Goal: Complete application form: Complete application form

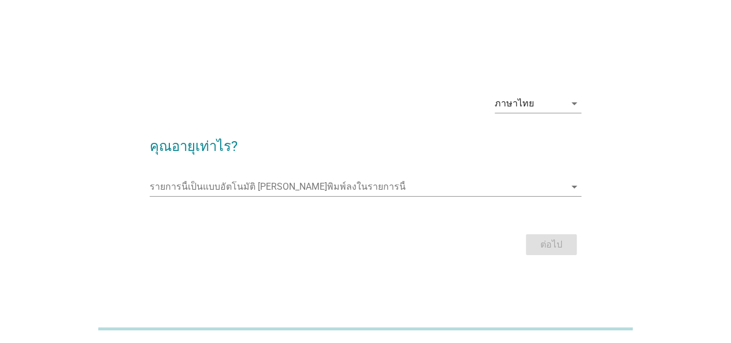
click at [268, 158] on form "คุณอายุเท่าไร? รายการนี้เป็นแบบอัตโนมัติ [PERSON_NAME]พิมพ์ลงในรายการนี้ arrow_…" at bounding box center [366, 191] width 432 height 134
click at [269, 175] on div "รายการนี้เป็นแบบอัตโนมัติ [PERSON_NAME]พิมพ์ลงในรายการนี้ arrow_drop_down" at bounding box center [366, 188] width 432 height 37
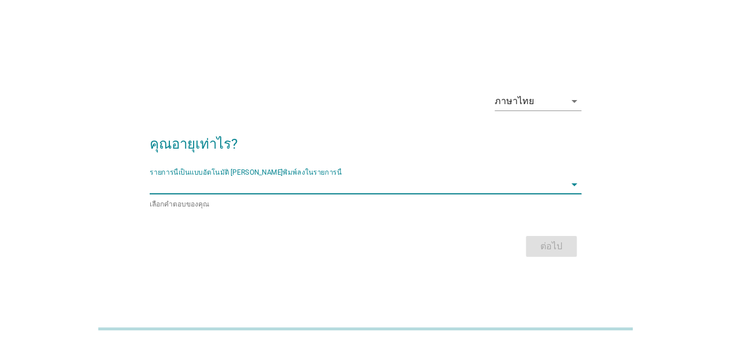
click at [269, 186] on input "รายการนี้เป็นแบบอัตโนมัติ คุณสามารถพิมพ์ลงในรายการนี้" at bounding box center [357, 184] width 415 height 18
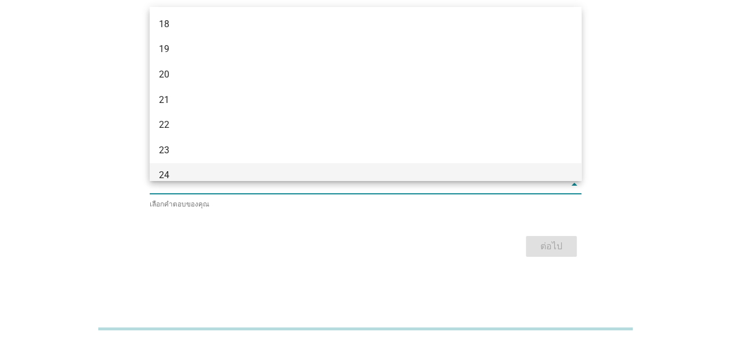
click at [196, 165] on div "24" at bounding box center [366, 175] width 432 height 25
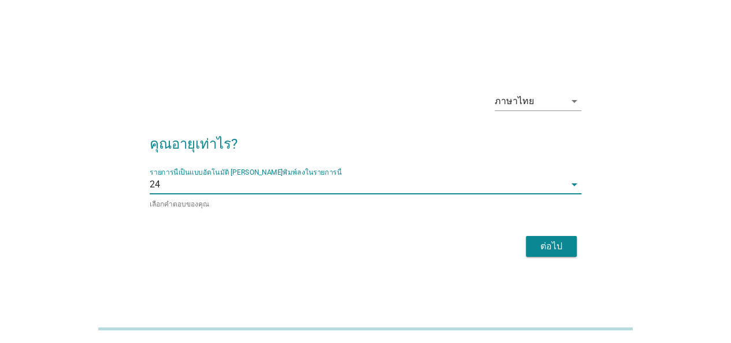
click at [562, 241] on div "ต่อไป" at bounding box center [551, 246] width 32 height 14
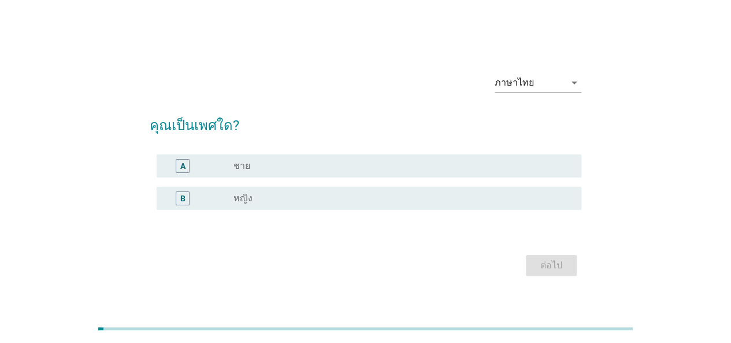
click at [287, 202] on div "radio_button_unchecked หญิง" at bounding box center [397, 198] width 329 height 12
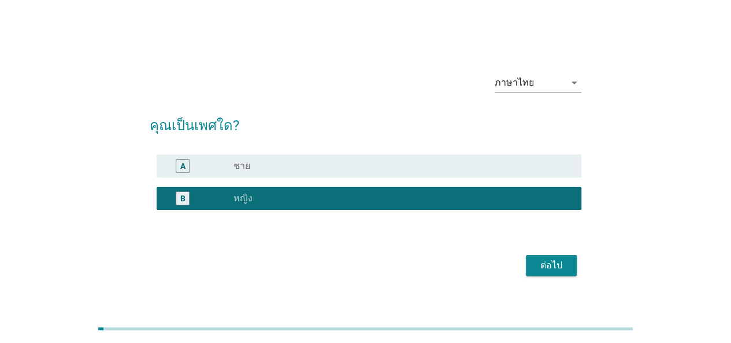
click at [548, 265] on div "ต่อไป" at bounding box center [551, 265] width 32 height 14
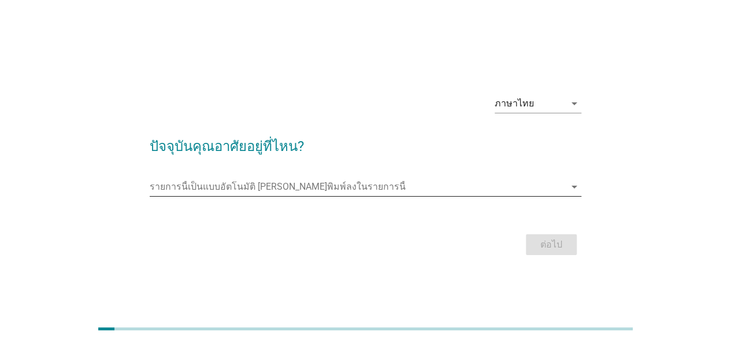
click at [276, 193] on input "รายการนี้เป็นแบบอัตโนมัติ คุณสามารถพิมพ์ลงในรายการนี้" at bounding box center [357, 186] width 415 height 18
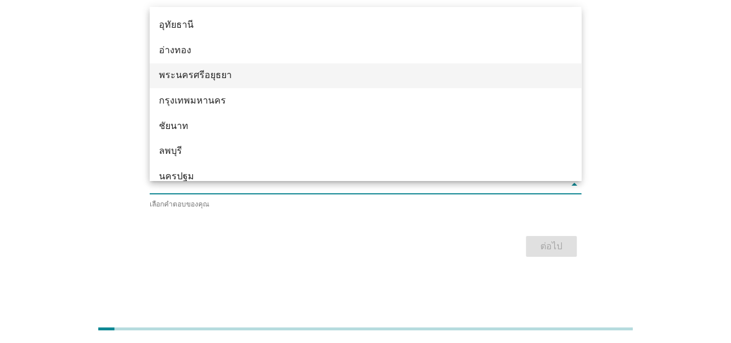
scroll to position [924, 0]
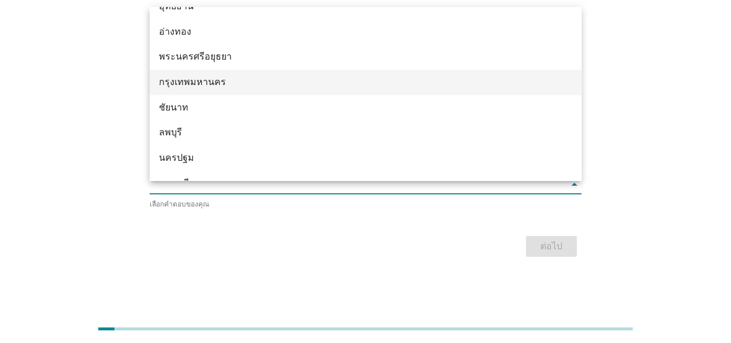
click at [199, 86] on div "กรุงเทพมหานคร" at bounding box center [348, 82] width 378 height 14
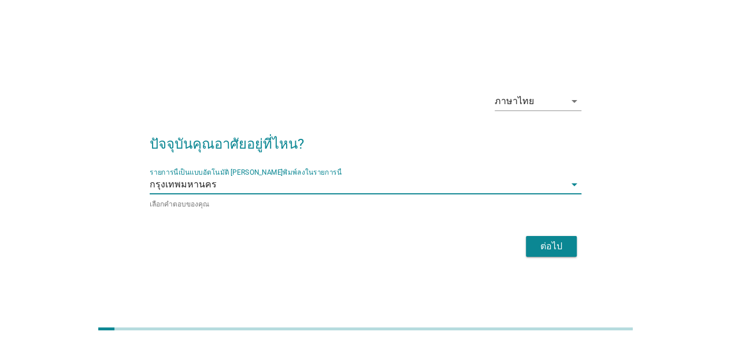
click at [570, 244] on button "ต่อไป" at bounding box center [551, 246] width 51 height 21
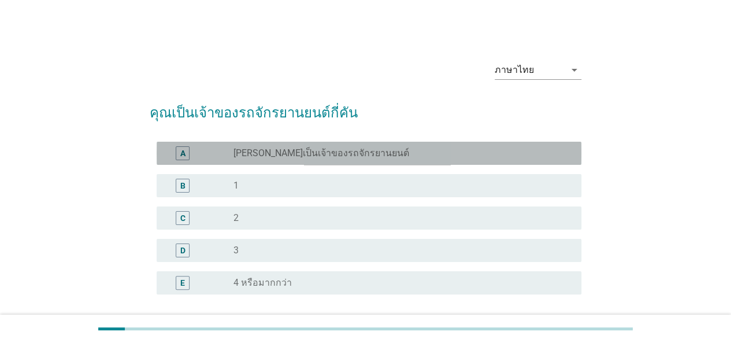
click at [350, 149] on label "[PERSON_NAME]เป็นเจ้าของรถจักรยานยนต์" at bounding box center [321, 153] width 176 height 12
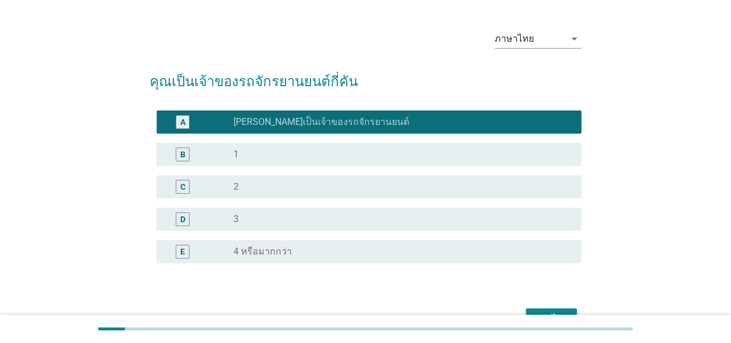
scroll to position [58, 0]
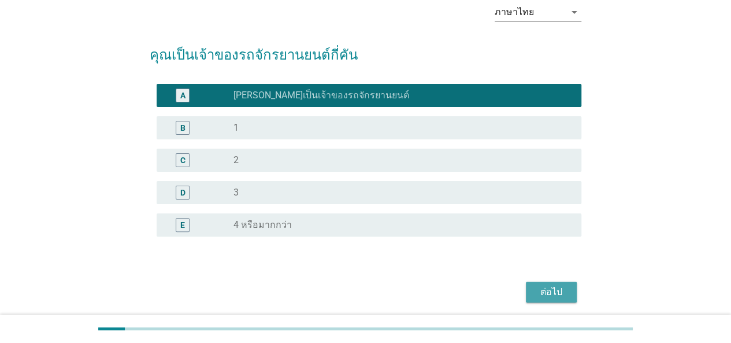
click at [553, 288] on div "ต่อไป" at bounding box center [551, 292] width 32 height 14
